Goal: Check status: Check status

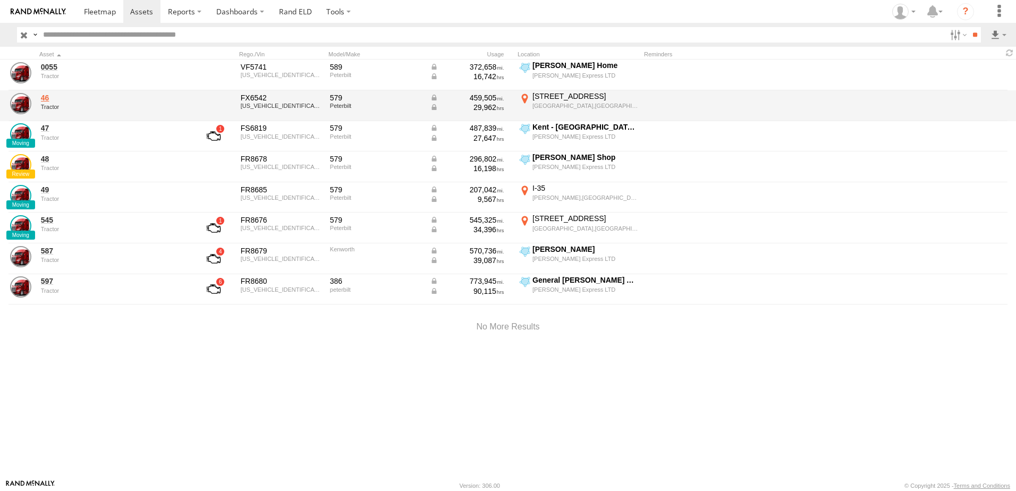
click at [47, 95] on link "46" at bounding box center [114, 98] width 146 height 10
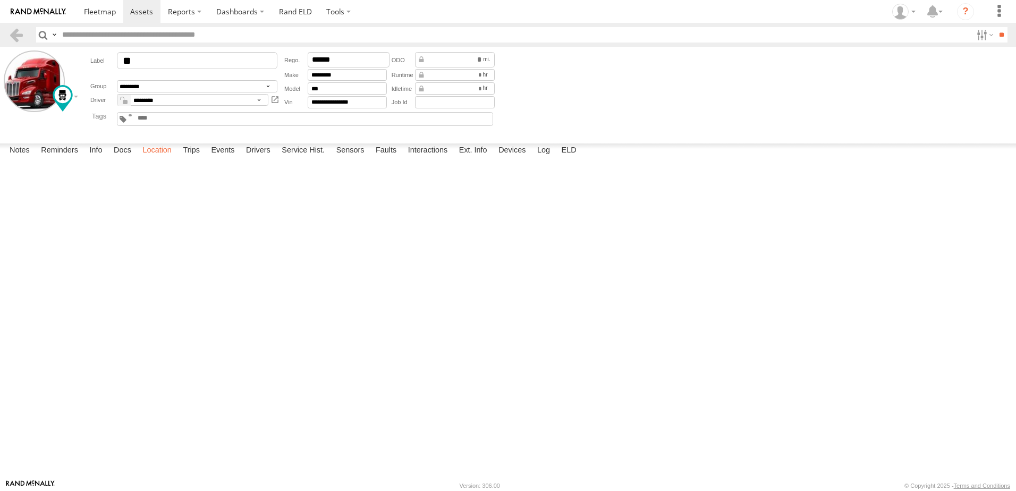
click at [159, 158] on label "Location" at bounding box center [157, 150] width 40 height 15
click at [13, 33] on link at bounding box center [15, 34] width 15 height 15
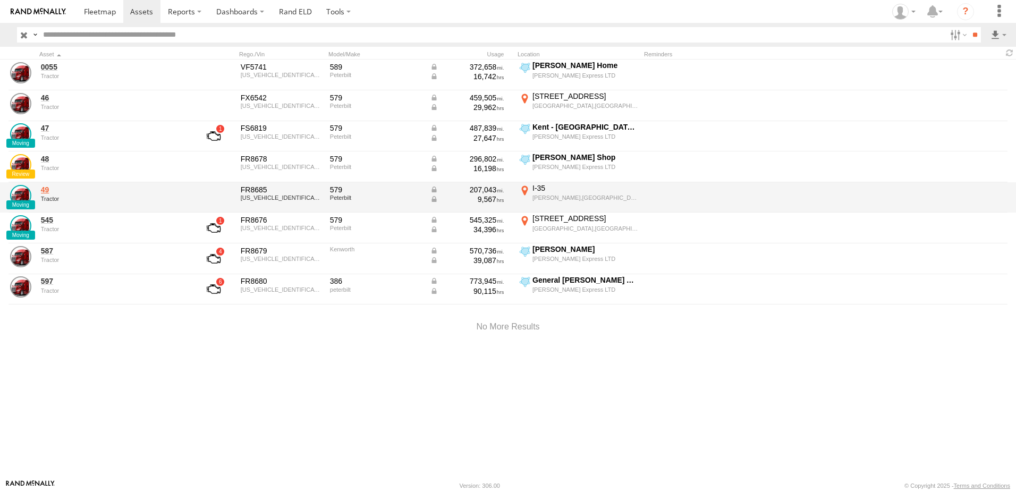
click at [46, 190] on link "49" at bounding box center [114, 190] width 146 height 10
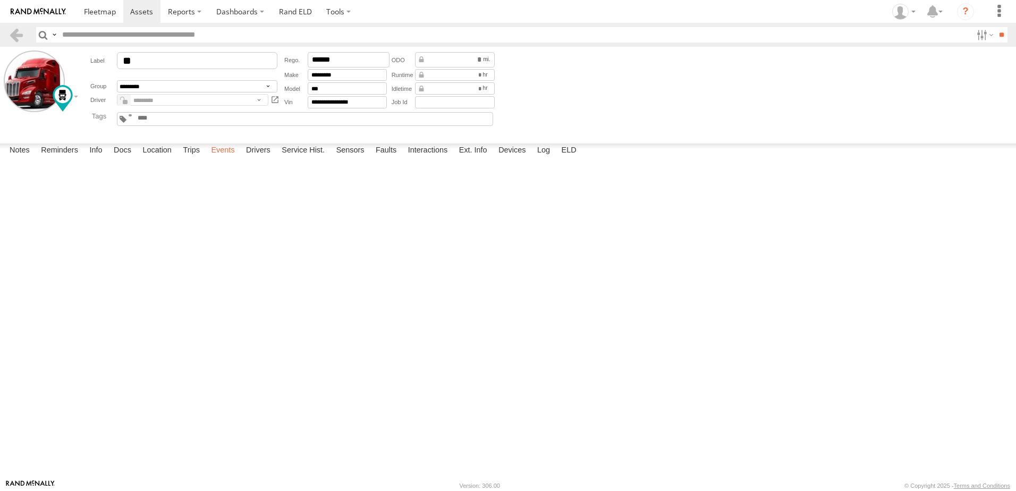
click at [229, 158] on label "Events" at bounding box center [223, 150] width 34 height 15
click at [187, 158] on label "Trips" at bounding box center [191, 150] width 28 height 15
click at [168, 158] on label "Location" at bounding box center [157, 150] width 40 height 15
click at [16, 33] on link at bounding box center [15, 34] width 15 height 15
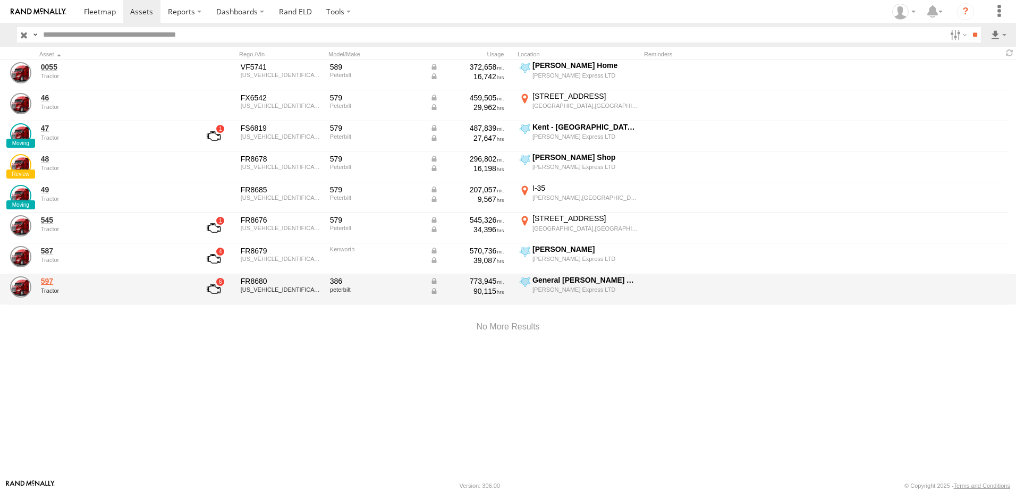
click at [47, 285] on link "597" at bounding box center [114, 281] width 146 height 10
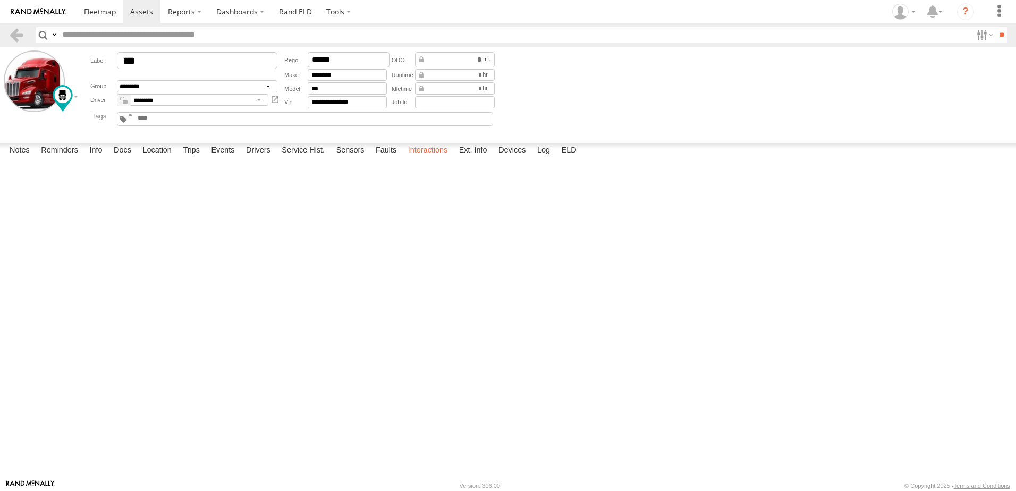
click at [431, 158] on label "Interactions" at bounding box center [428, 150] width 50 height 15
